Goal: Task Accomplishment & Management: Use online tool/utility

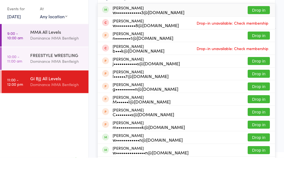
type input "Williampede"
click at [255, 33] on button "Drop in" at bounding box center [258, 37] width 22 height 8
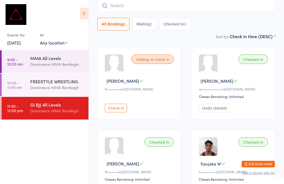
click at [35, 107] on div "Gi BJJ All Levels" at bounding box center [56, 105] width 53 height 6
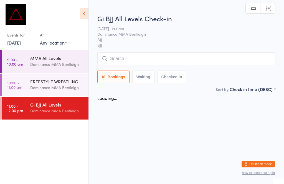
scroll to position [0, 0]
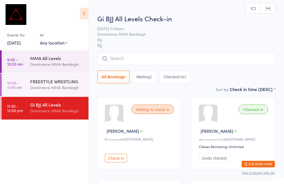
click at [223, 53] on input "search" at bounding box center [186, 58] width 178 height 13
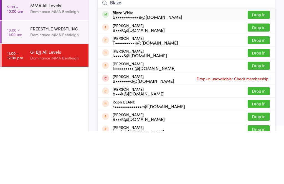
type input "Blaze"
click at [259, 64] on button "Drop in" at bounding box center [258, 68] width 22 height 8
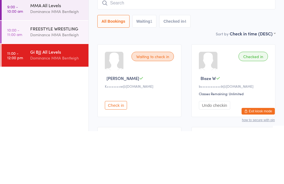
scroll to position [53, 0]
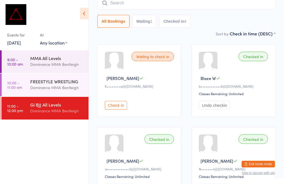
click at [121, 6] on input "search" at bounding box center [186, 3] width 178 height 13
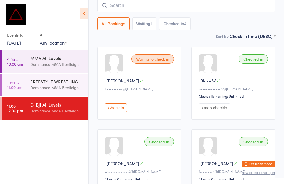
scroll to position [50, 0]
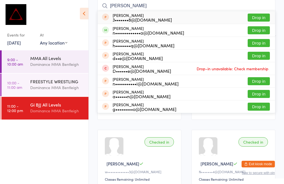
type input "[PERSON_NAME]"
click at [257, 31] on button "Drop in" at bounding box center [258, 30] width 22 height 8
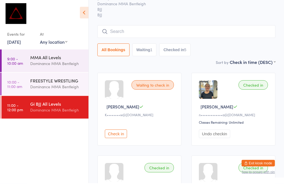
scroll to position [25, 0]
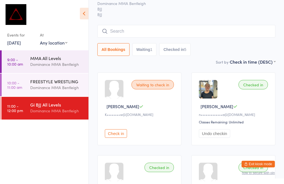
click at [218, 4] on span "Dominance MMA Bentleigh" at bounding box center [181, 4] width 169 height 6
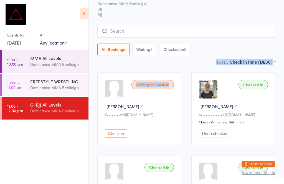
click at [229, 22] on div "Gi BJJ All Levels Check-in [DATE] 11:00am Dominance MMA Bentleigh BJJ BJJ Manua…" at bounding box center [186, 21] width 178 height 76
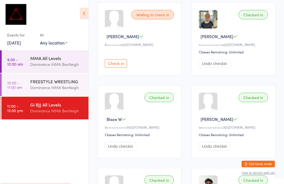
scroll to position [93, 0]
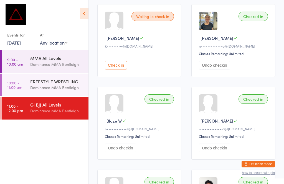
click at [81, 13] on icon at bounding box center [84, 14] width 9 height 12
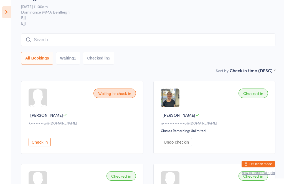
scroll to position [0, 0]
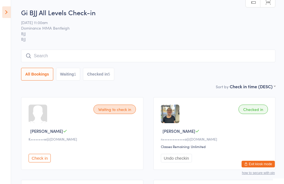
click at [6, 13] on icon at bounding box center [6, 12] width 9 height 12
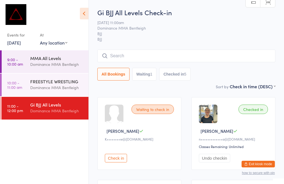
click at [118, 59] on input "search" at bounding box center [186, 56] width 178 height 13
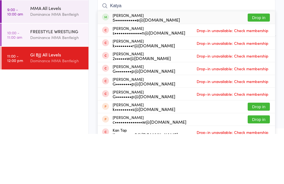
type input "Katya"
click at [159, 68] on div "5•••••••••••e@[DOMAIN_NAME]" at bounding box center [145, 70] width 67 height 4
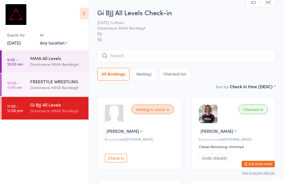
click at [139, 52] on input "search" at bounding box center [186, 56] width 178 height 13
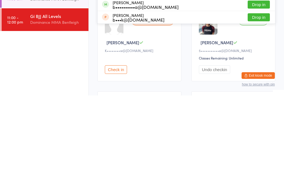
type input "[PERSON_NAME]"
click at [257, 89] on button "Drop in" at bounding box center [258, 93] width 22 height 8
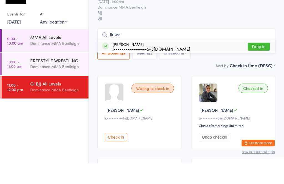
type input "llewe"
click at [254, 64] on button "Drop in" at bounding box center [258, 68] width 22 height 8
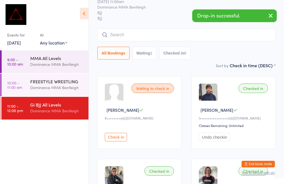
click at [147, 41] on input "search" at bounding box center [186, 35] width 178 height 13
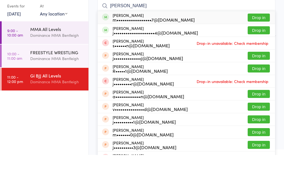
type input "[PERSON_NAME]"
click at [257, 43] on button "Drop in" at bounding box center [258, 47] width 22 height 8
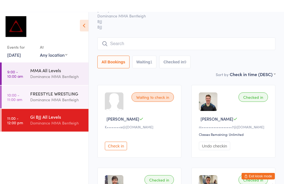
scroll to position [0, 0]
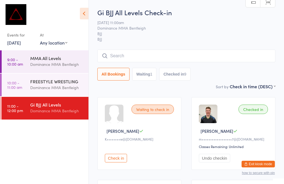
click at [206, 55] on input "search" at bounding box center [186, 56] width 178 height 13
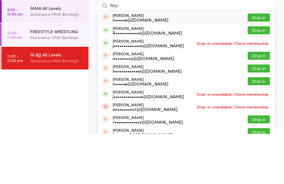
type input "Rey"
click at [255, 76] on button "Drop in" at bounding box center [258, 80] width 22 height 8
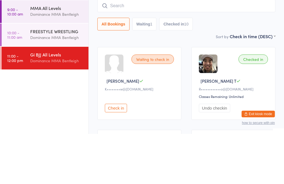
click at [185, 50] on input "search" at bounding box center [186, 56] width 178 height 13
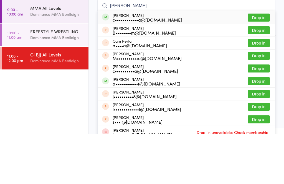
type input "[PERSON_NAME]"
click at [264, 64] on button "Drop in" at bounding box center [258, 68] width 22 height 8
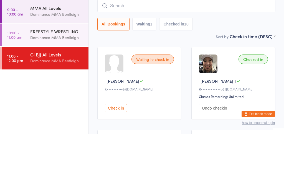
scroll to position [50, 0]
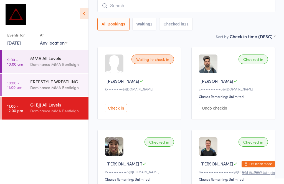
click at [183, 2] on input "search" at bounding box center [186, 5] width 178 height 13
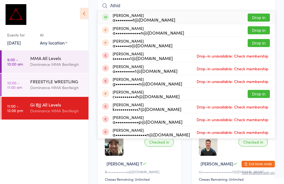
type input "Athid"
click at [254, 19] on button "Drop in" at bounding box center [258, 18] width 22 height 8
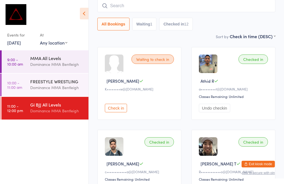
click at [168, 17] on div "All Bookings Waiting 1 Checked in 12" at bounding box center [186, 14] width 178 height 31
click at [172, 10] on input "search" at bounding box center [186, 5] width 178 height 13
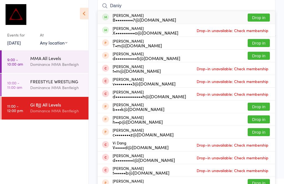
type input "Daniy"
click at [257, 16] on button "Drop in" at bounding box center [258, 18] width 22 height 8
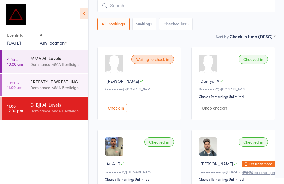
click at [158, 19] on div "All Bookings Waiting 1 Checked in 13" at bounding box center [186, 24] width 178 height 13
click at [194, 12] on input "search" at bounding box center [186, 5] width 178 height 13
type input "E"
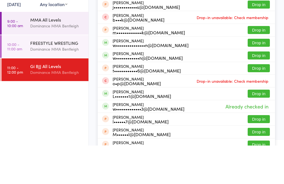
type input "[PERSON_NAME]"
click at [255, 77] on button "Drop in" at bounding box center [258, 81] width 22 height 8
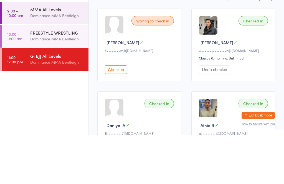
scroll to position [36, 0]
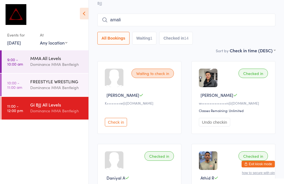
type input "amalie"
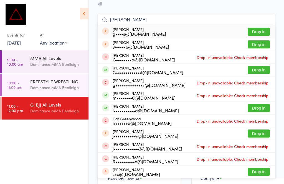
type input "[PERSON_NAME]"
click at [261, 72] on button "Drop in" at bounding box center [258, 70] width 22 height 8
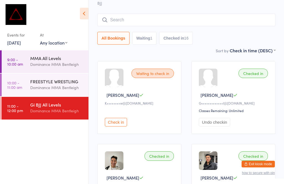
click at [66, 62] on div "Dominance MMA Bentleigh" at bounding box center [56, 64] width 53 height 6
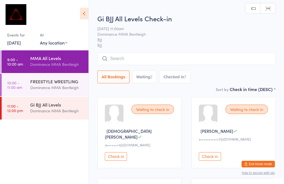
click at [205, 54] on input "search" at bounding box center [186, 58] width 178 height 13
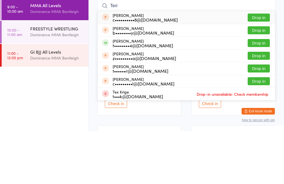
type input "Terr"
click at [257, 92] on button "Drop in" at bounding box center [258, 96] width 22 height 8
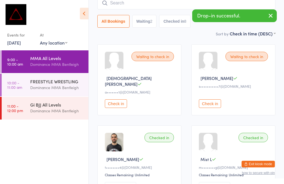
click at [61, 85] on div "Dominance MMA Bentleigh" at bounding box center [56, 88] width 53 height 6
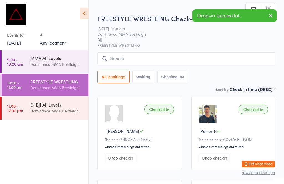
click at [191, 49] on div "FREESTYLE WRESTLING Check-in [DATE] 10:00am Dominance MMA [PERSON_NAME] FREESTY…" at bounding box center [186, 50] width 178 height 72
click at [203, 54] on input "search" at bounding box center [186, 58] width 178 height 13
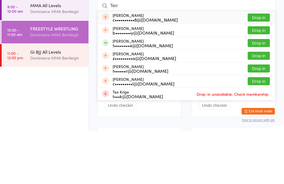
type input "Terr"
click at [258, 92] on button "Drop in" at bounding box center [258, 96] width 22 height 8
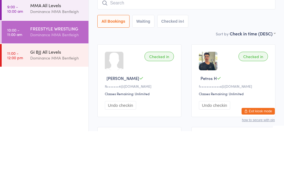
scroll to position [53, 0]
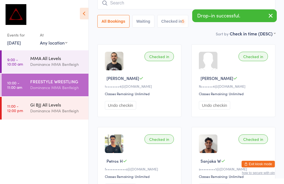
click at [60, 104] on div "Gi BJJ All Levels" at bounding box center [56, 105] width 53 height 6
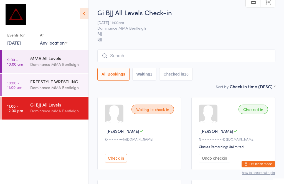
click at [158, 50] on input "search" at bounding box center [186, 56] width 178 height 13
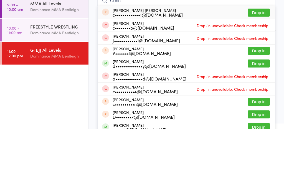
type input "Conn"
click at [257, 115] on button "Drop in" at bounding box center [258, 119] width 22 height 8
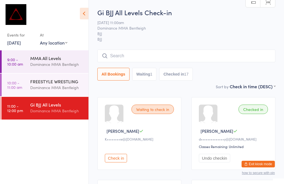
click at [124, 62] on input "search" at bounding box center [186, 56] width 178 height 13
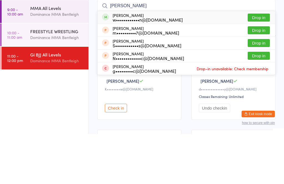
type input "[PERSON_NAME]"
click at [255, 64] on button "Drop in" at bounding box center [258, 68] width 22 height 8
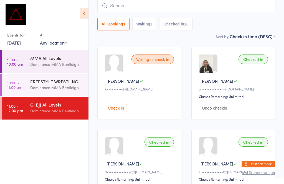
scroll to position [50, 0]
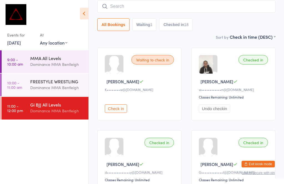
click at [269, 121] on div "Checked in [PERSON_NAME] w••••••••••••n@[DOMAIN_NAME] Classes Remaining: Unlimi…" at bounding box center [233, 84] width 84 height 73
